Goal: Answer question/provide support: Share knowledge or assist other users

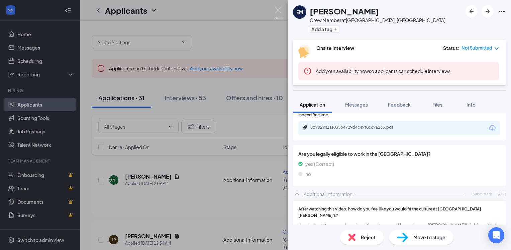
scroll to position [160, 0]
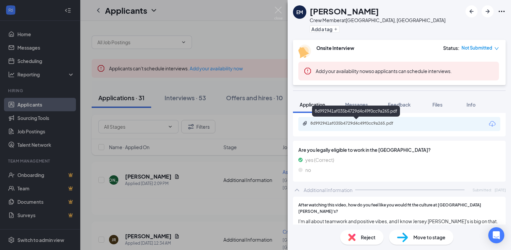
click at [384, 125] on div "8d992941af035b4729d4c49f0cc9a265.pdf" at bounding box center [358, 122] width 94 height 5
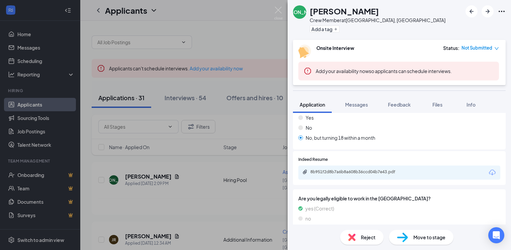
scroll to position [123, 0]
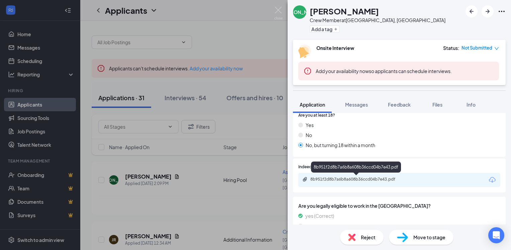
click at [361, 179] on div "8b951f2d8b7a6b8a608b36ccd04b7e43.pdf" at bounding box center [358, 178] width 94 height 5
click at [356, 102] on span "Messages" at bounding box center [356, 104] width 23 height 6
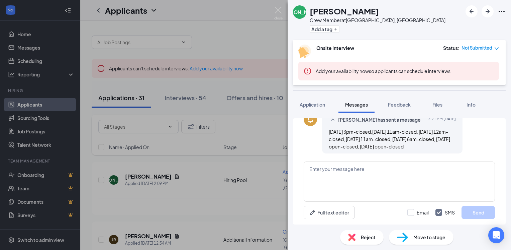
scroll to position [178, 0]
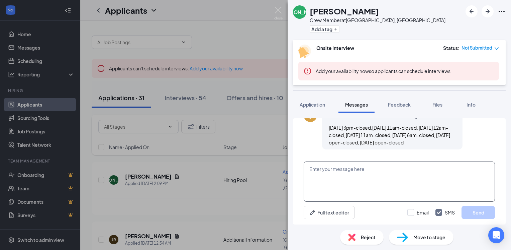
click at [310, 167] on textarea at bounding box center [399, 181] width 191 height 40
type textarea "why did you apply for AM when you have zero experience?"
click at [472, 215] on button "Send" at bounding box center [478, 211] width 33 height 13
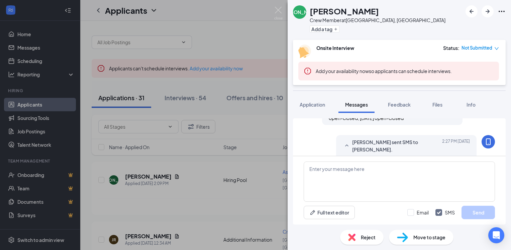
scroll to position [214, 0]
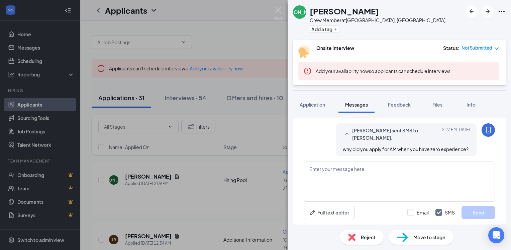
click at [354, 234] on img at bounding box center [351, 236] width 7 height 7
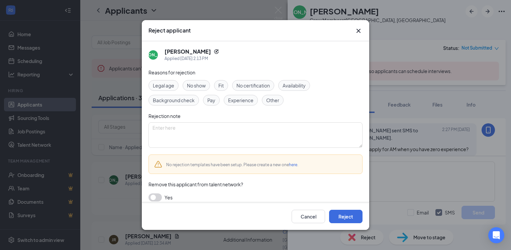
click at [238, 97] on span "Experience" at bounding box center [240, 99] width 25 height 7
click at [349, 211] on button "Reject" at bounding box center [345, 215] width 33 height 13
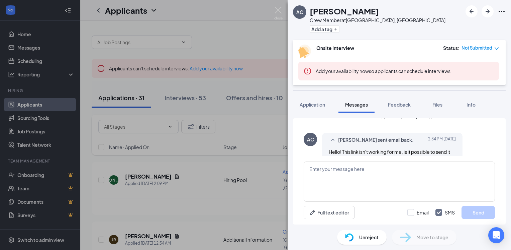
scroll to position [267, 0]
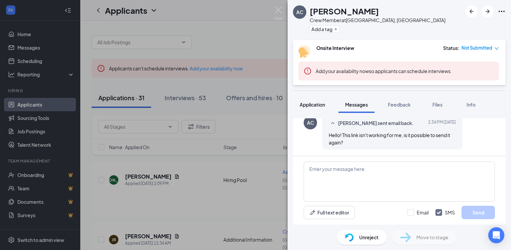
click at [316, 105] on span "Application" at bounding box center [312, 104] width 25 height 6
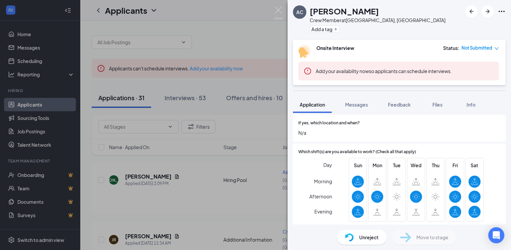
scroll to position [334, 0]
